Goal: Information Seeking & Learning: Learn about a topic

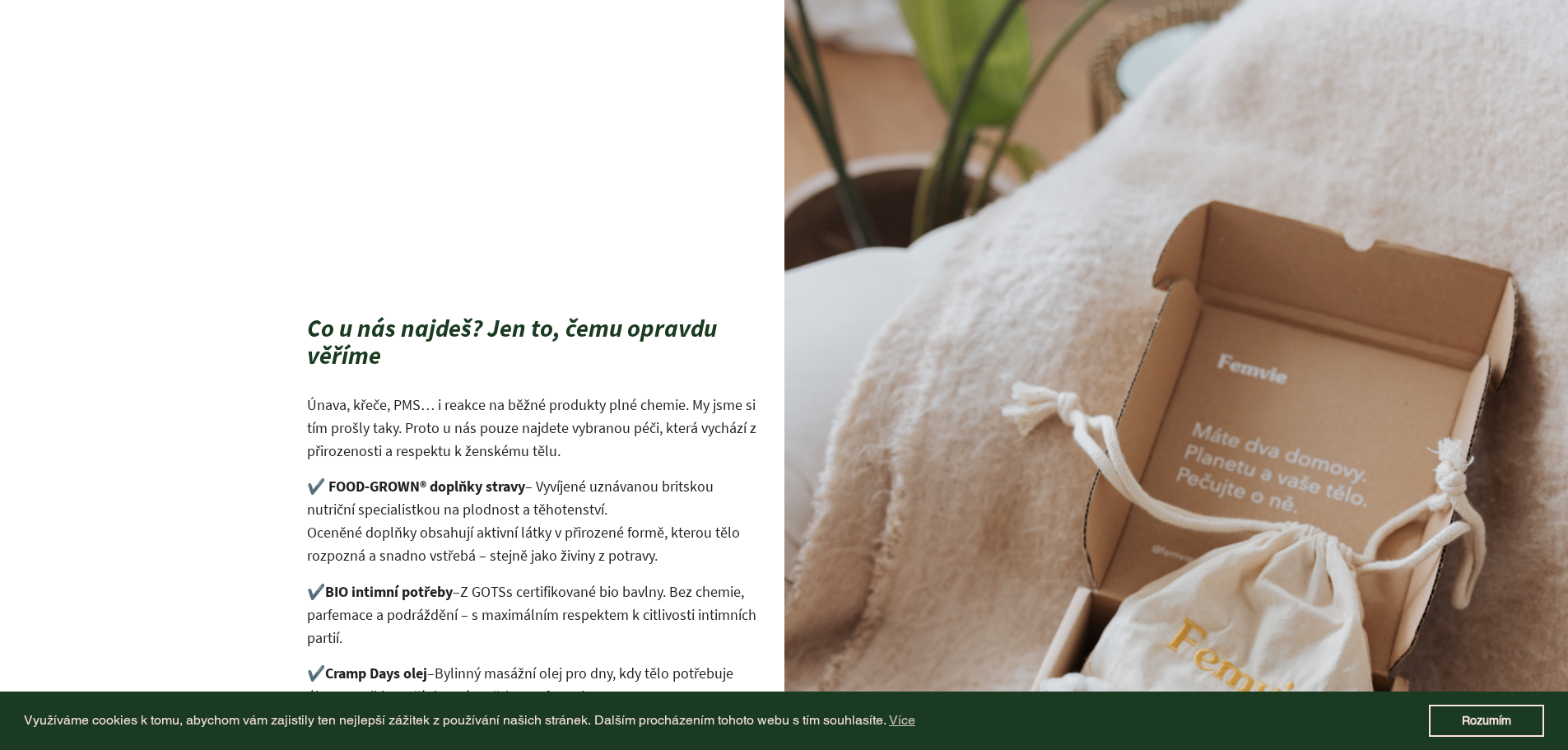
scroll to position [552, 0]
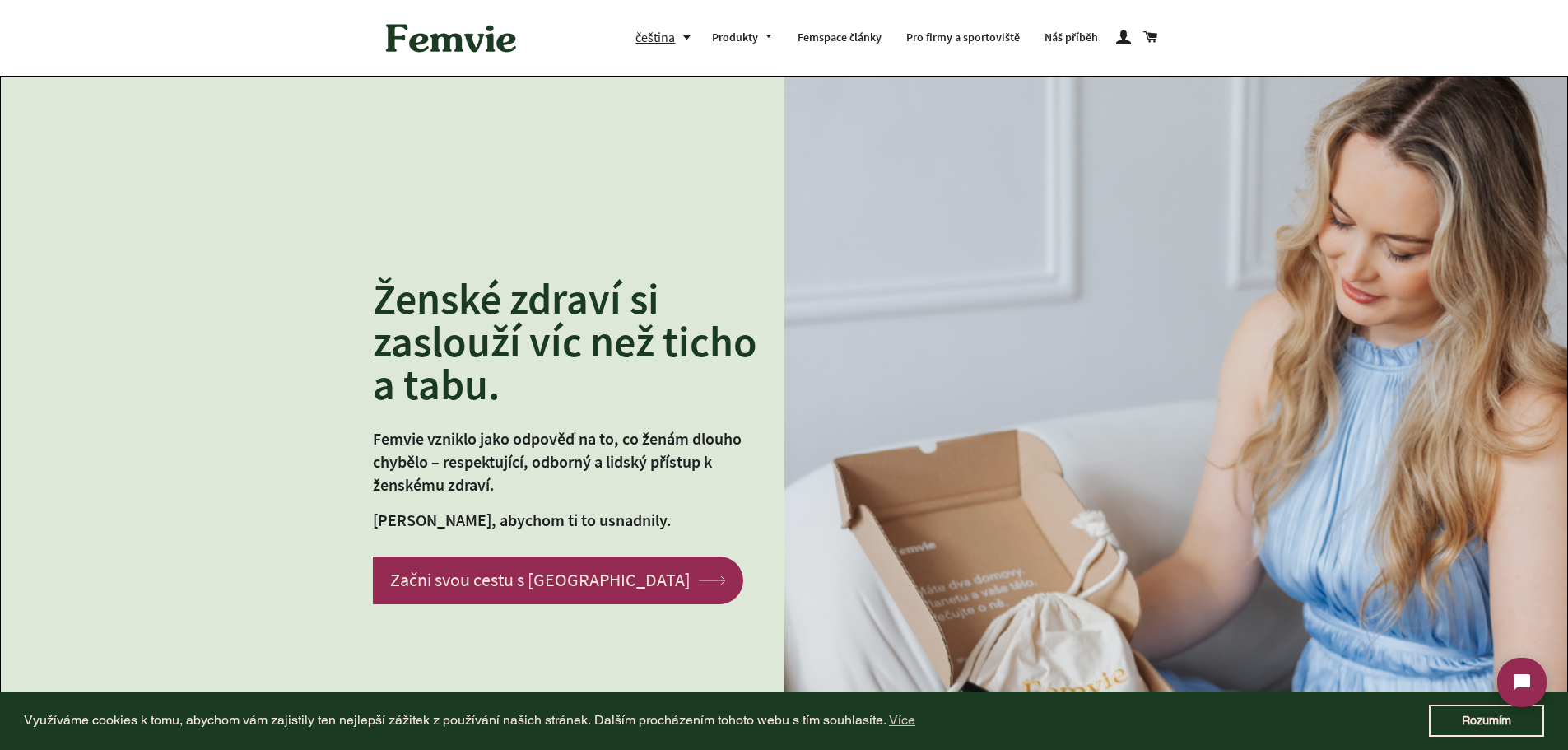
scroll to position [0, 0]
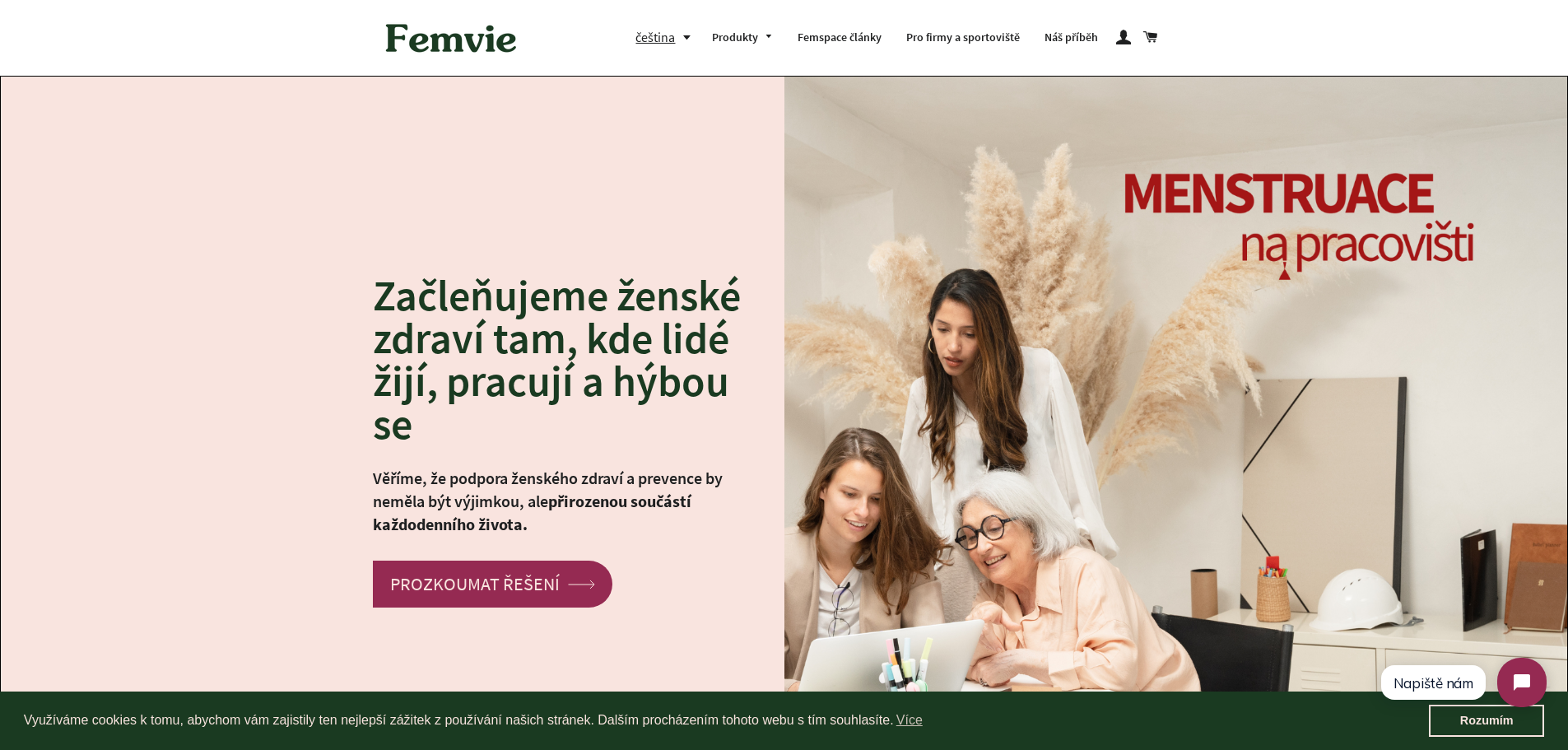
scroll to position [657, 0]
